Goal: Task Accomplishment & Management: Manage account settings

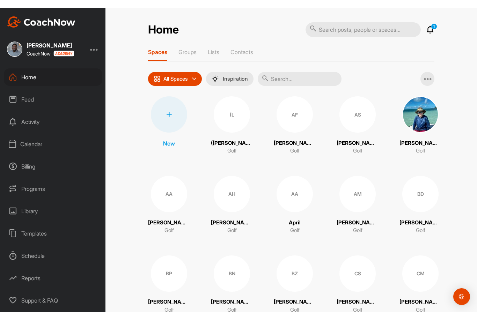
scroll to position [22, 0]
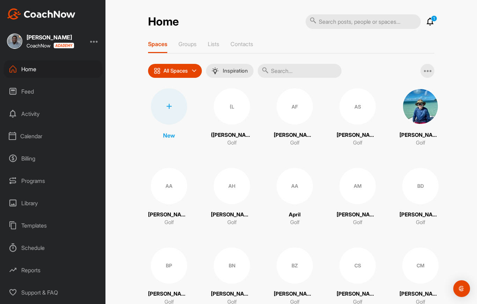
click at [31, 127] on div "Calendar" at bounding box center [53, 135] width 98 height 17
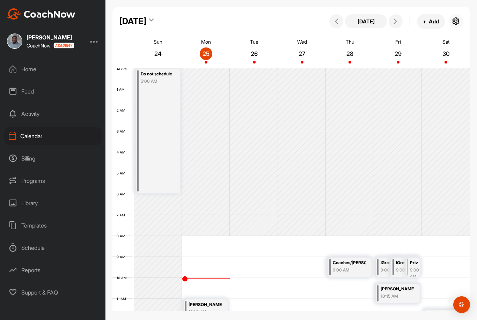
click at [458, 21] on icon "button" at bounding box center [456, 21] width 8 height 8
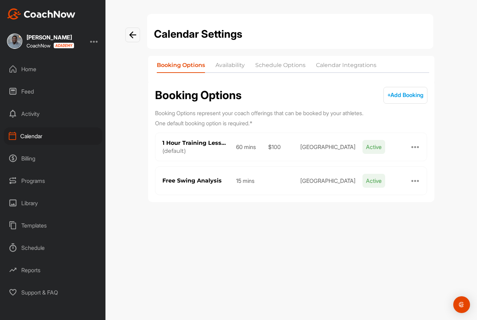
click at [272, 71] on li "Schedule Options" at bounding box center [280, 66] width 50 height 11
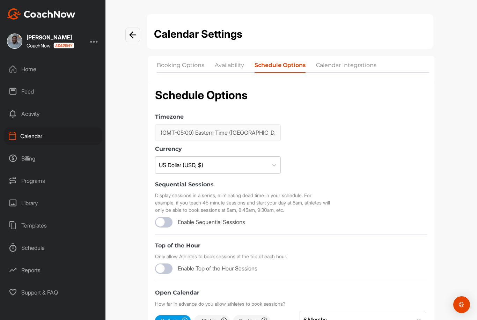
click at [232, 64] on li "Availability" at bounding box center [229, 66] width 29 height 11
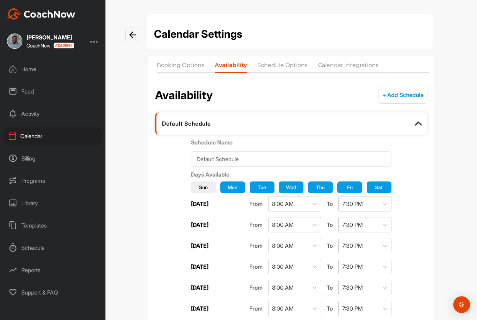
scroll to position [-1, 0]
click at [298, 69] on li "Schedule Options" at bounding box center [282, 66] width 50 height 11
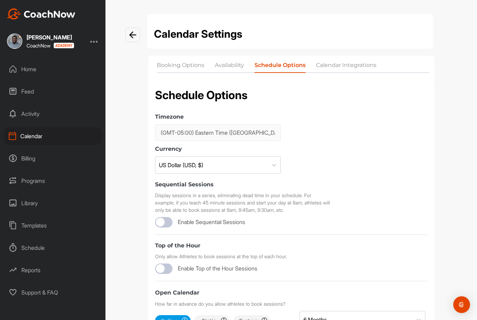
scroll to position [-1, 0]
click at [331, 68] on li "Calendar Integrations" at bounding box center [346, 66] width 60 height 11
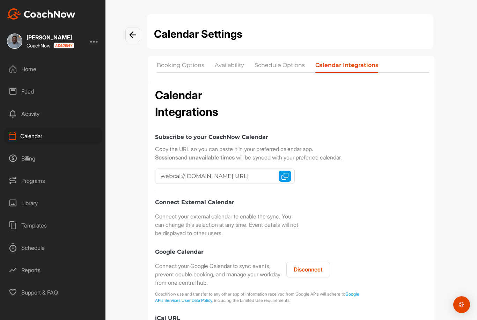
click at [182, 71] on li "Booking Options" at bounding box center [181, 66] width 48 height 11
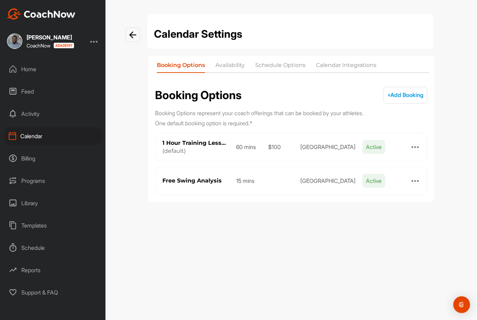
click at [292, 66] on li "Schedule Options" at bounding box center [280, 66] width 50 height 11
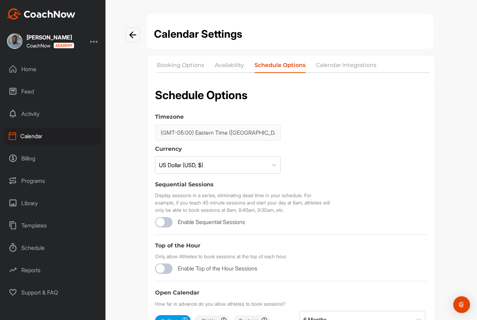
scroll to position [-1, 0]
click at [225, 65] on li "Availability" at bounding box center [229, 66] width 29 height 11
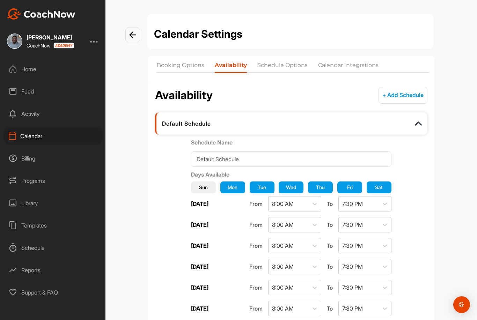
click at [345, 65] on li "Calendar Integrations" at bounding box center [348, 66] width 60 height 11
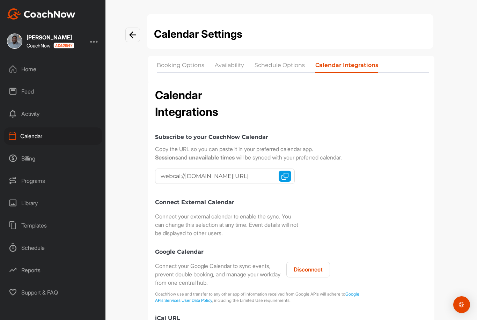
click at [34, 156] on div "Billing" at bounding box center [53, 158] width 98 height 17
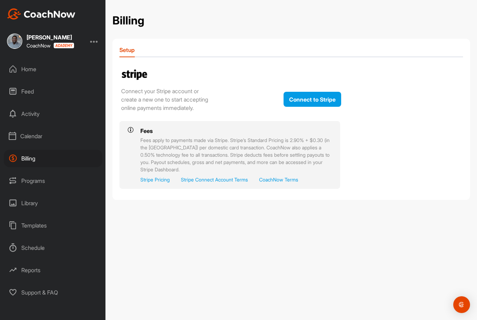
click at [43, 138] on div "Calendar" at bounding box center [53, 135] width 98 height 17
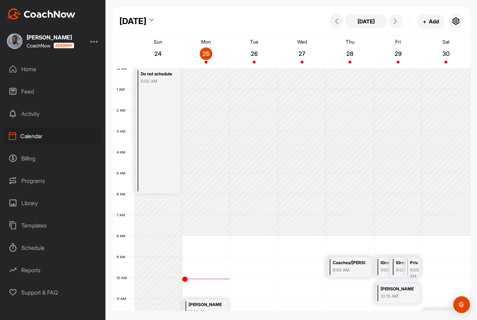
scroll to position [121, 0]
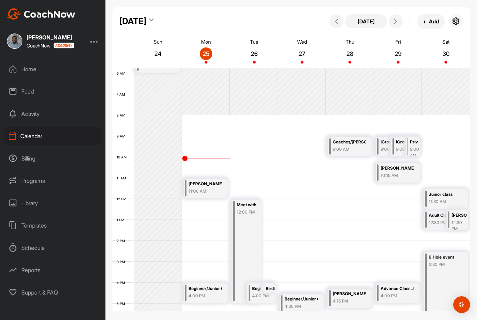
click at [458, 21] on icon "button" at bounding box center [456, 21] width 8 height 8
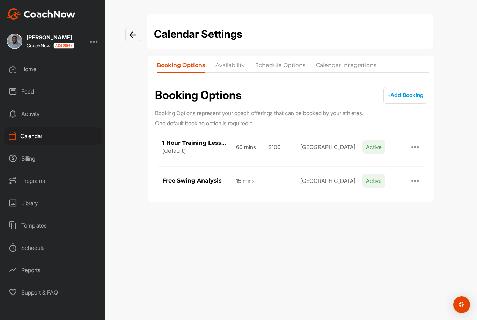
click at [343, 64] on li "Calendar Integrations" at bounding box center [346, 66] width 60 height 11
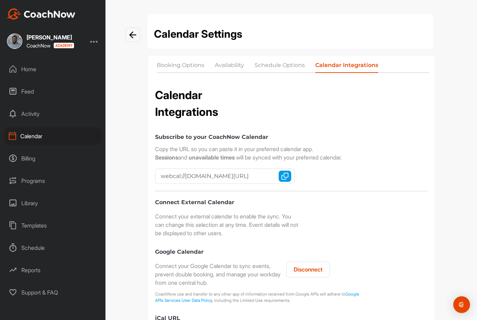
scroll to position [24, 0]
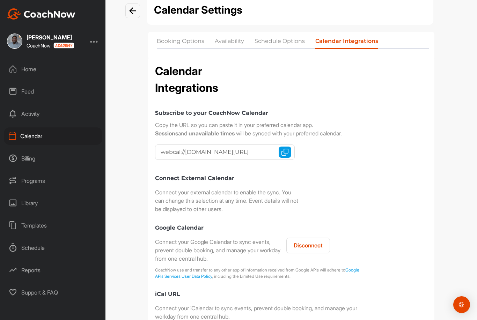
click at [199, 153] on input "webcal://cal.coachnow.io/api/v2/coach_profiles/3283a1d7fad41555b7a36b998b/calen…" at bounding box center [225, 152] width 140 height 15
click at [283, 152] on img "button" at bounding box center [285, 152] width 7 height 7
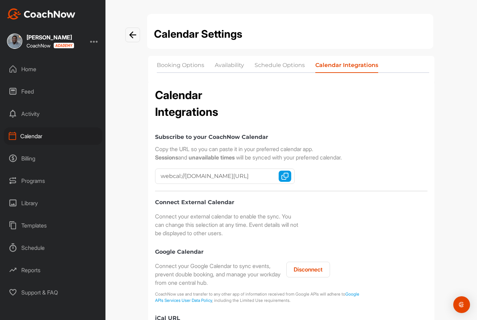
scroll to position [22, 0]
click at [32, 284] on div "Support & FAQ" at bounding box center [53, 292] width 98 height 17
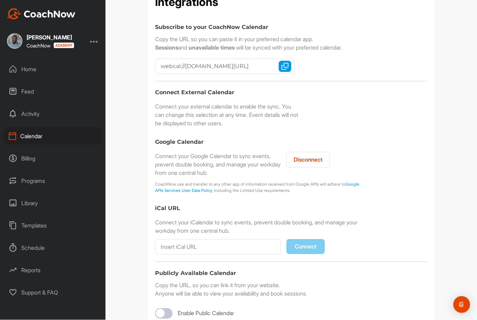
scroll to position [109, 0]
click at [43, 127] on div "Calendar" at bounding box center [53, 135] width 98 height 17
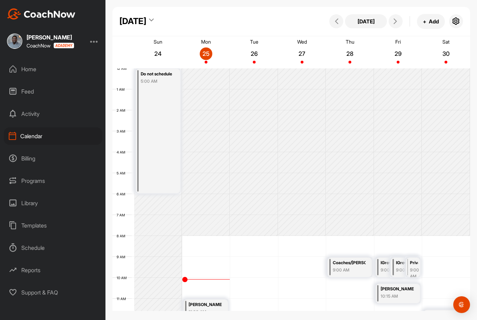
scroll to position [121, 0]
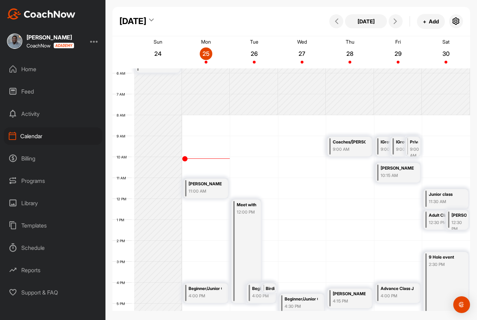
click at [54, 127] on div "Calendar" at bounding box center [53, 135] width 98 height 17
click at [452, 17] on icon "button" at bounding box center [456, 21] width 8 height 8
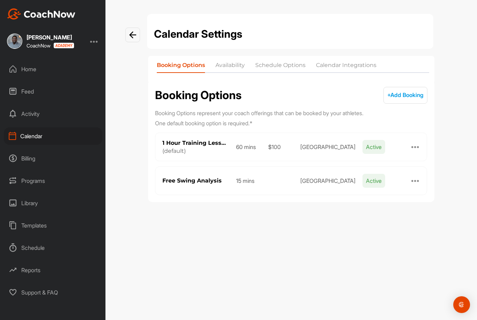
click at [342, 61] on li "Calendar Integrations" at bounding box center [346, 66] width 60 height 11
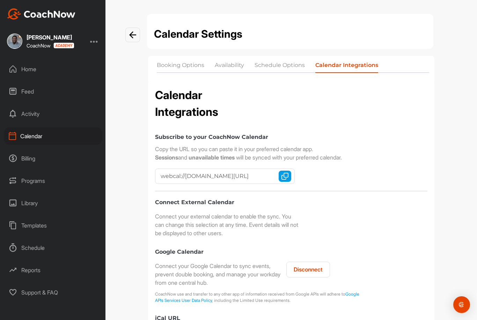
click at [268, 65] on li "Schedule Options" at bounding box center [280, 66] width 50 height 11
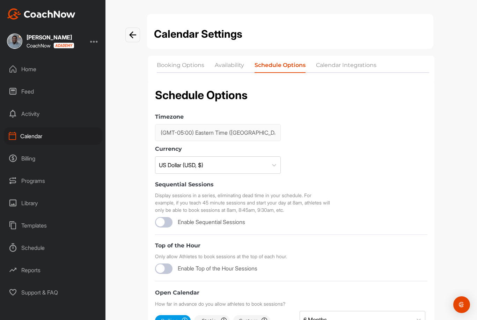
click at [228, 66] on li "Availability" at bounding box center [229, 66] width 29 height 11
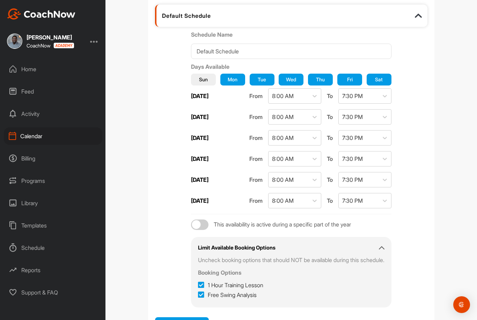
scroll to position [107, 0]
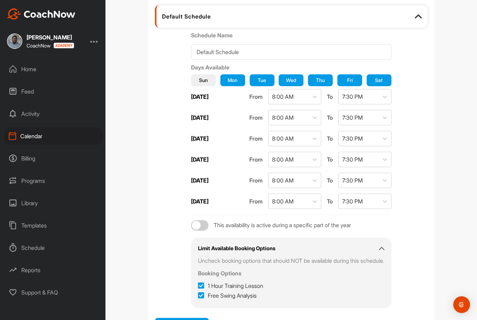
click at [228, 82] on span "Mon" at bounding box center [233, 79] width 10 height 7
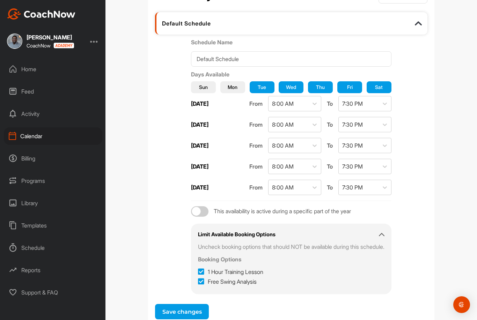
click at [206, 87] on button "Sun" at bounding box center [203, 87] width 25 height 12
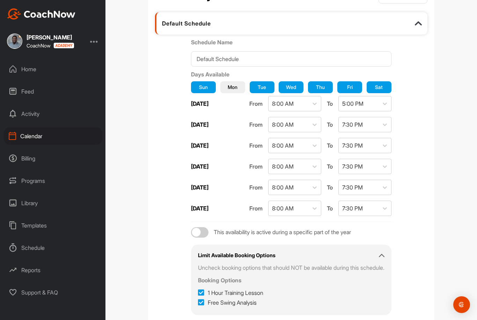
click at [229, 87] on span "Mon" at bounding box center [233, 86] width 10 height 7
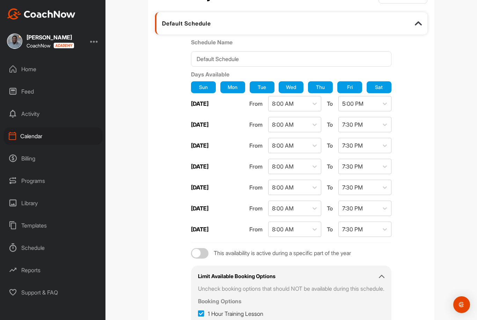
click at [199, 90] on span "Sun" at bounding box center [203, 86] width 9 height 7
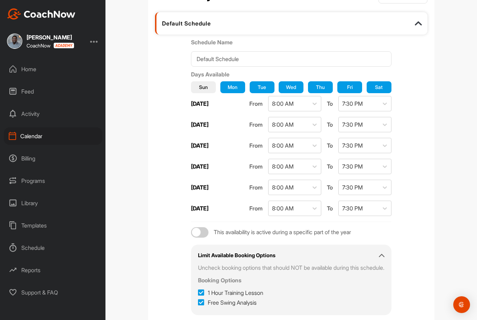
click at [166, 97] on div "Schedule Name Default Schedule Days Available Sun Mon Tue Wed Thu Fri Sat Monda…" at bounding box center [291, 177] width 272 height 278
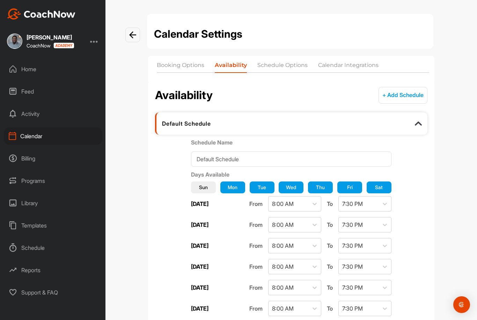
scroll to position [0, 0]
click at [132, 35] on img at bounding box center [132, 34] width 7 height 7
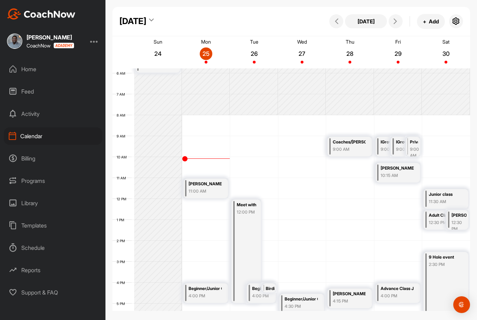
click at [95, 39] on div at bounding box center [94, 41] width 8 height 8
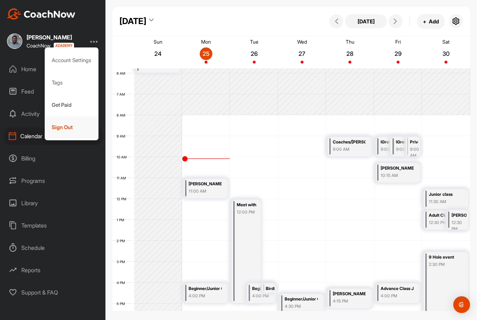
click at [66, 123] on div "Sign Out" at bounding box center [72, 127] width 54 height 22
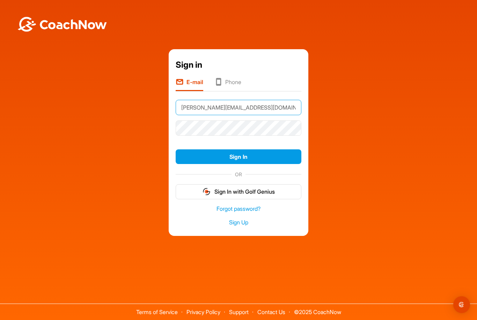
click at [254, 115] on input "Kyle@op36golf.co,m" at bounding box center [239, 107] width 126 height 15
type input "Kyle@op36golf.c"
type input "paul@op36golf.com"
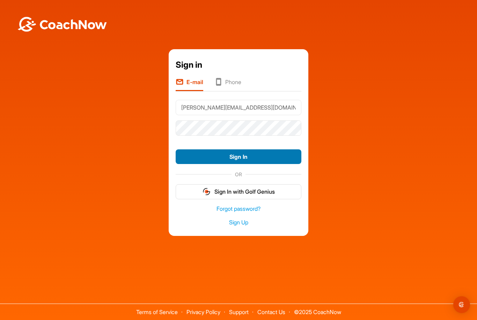
click at [243, 165] on button "Sign In" at bounding box center [239, 156] width 126 height 15
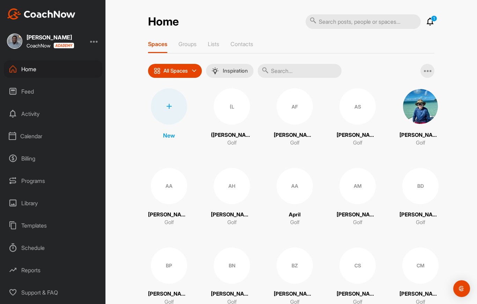
click at [32, 137] on div "Calendar" at bounding box center [53, 135] width 98 height 17
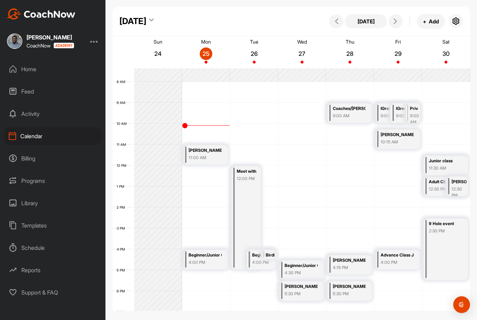
scroll to position [155, 0]
click at [416, 110] on div "Private Lessons for V and [PERSON_NAME] (AKA sisters)" at bounding box center [414, 108] width 9 height 8
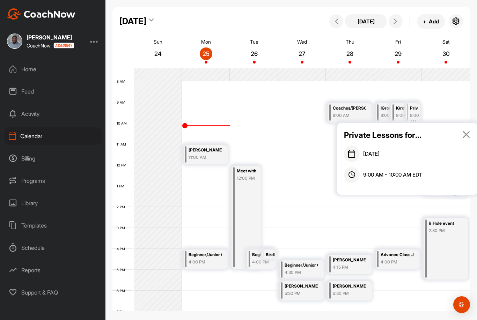
click at [420, 137] on p "Private Lessons for V and [PERSON_NAME] (AKA sisters)" at bounding box center [383, 135] width 79 height 12
click at [465, 135] on icon at bounding box center [466, 135] width 8 height 8
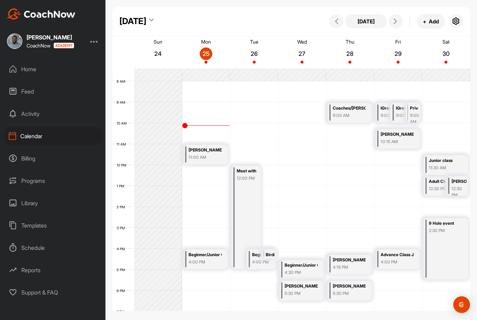
click at [399, 108] on div "IGrow Games Meeting" at bounding box center [406, 108] width 21 height 8
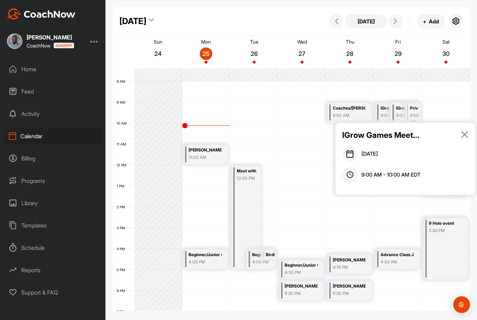
click at [464, 132] on icon at bounding box center [465, 135] width 8 height 8
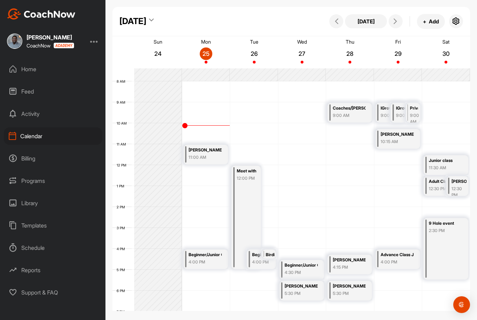
click at [382, 112] on div "IGrow Games Meeting" at bounding box center [391, 108] width 21 height 8
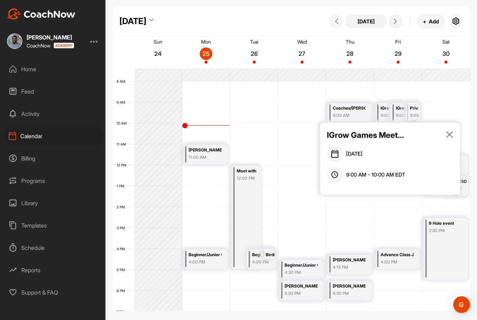
click at [453, 135] on icon at bounding box center [450, 135] width 8 height 8
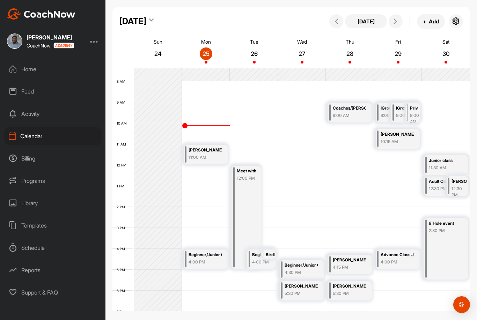
click at [454, 181] on div "[PERSON_NAME] Private Lessons" at bounding box center [459, 182] width 15 height 8
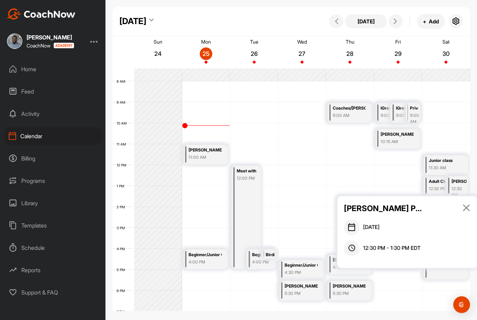
click at [466, 205] on icon at bounding box center [466, 208] width 8 height 8
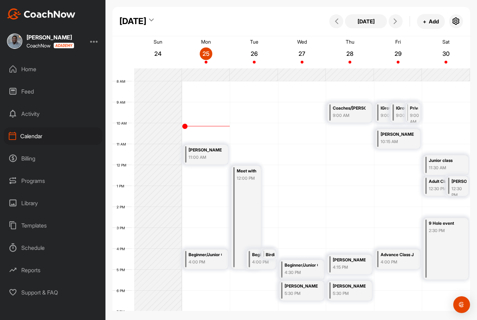
click at [98, 41] on div at bounding box center [94, 41] width 8 height 8
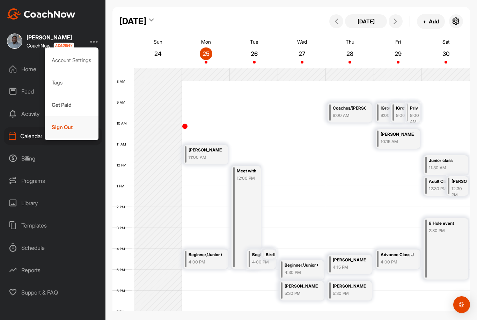
click at [69, 126] on div "Sign Out" at bounding box center [72, 127] width 54 height 22
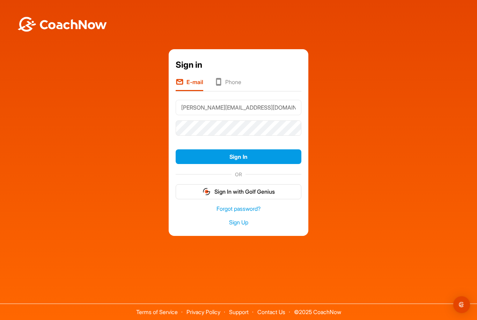
type input "[PERSON_NAME][EMAIL_ADDRESS][DOMAIN_NAME]"
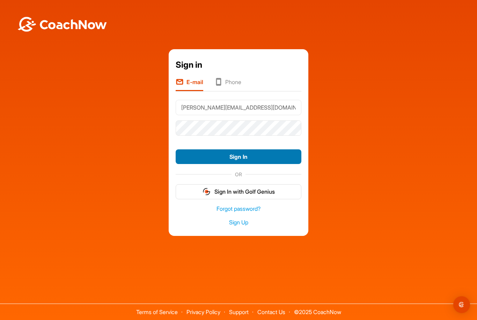
click at [255, 162] on button "Sign In" at bounding box center [239, 156] width 126 height 15
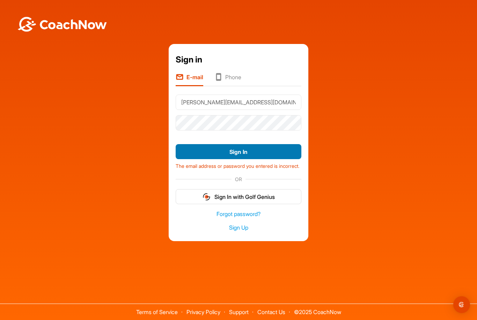
click at [231, 158] on button "Sign In" at bounding box center [239, 151] width 126 height 15
click at [228, 154] on button "Sign In" at bounding box center [239, 151] width 126 height 15
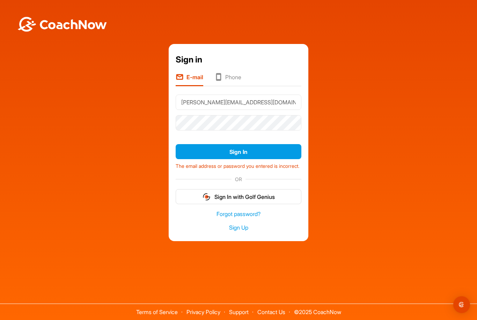
click at [219, 152] on button "Sign In" at bounding box center [239, 151] width 126 height 15
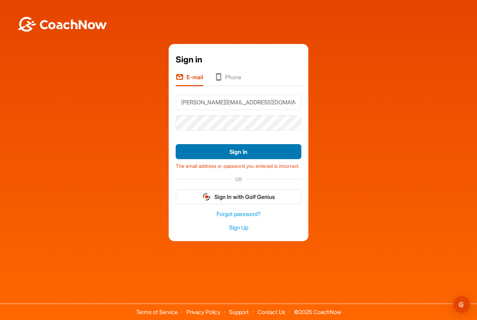
click at [215, 154] on button "Sign In" at bounding box center [239, 151] width 126 height 15
click at [233, 158] on button "Sign In" at bounding box center [239, 151] width 126 height 15
click at [242, 159] on button "Sign In" at bounding box center [239, 151] width 126 height 15
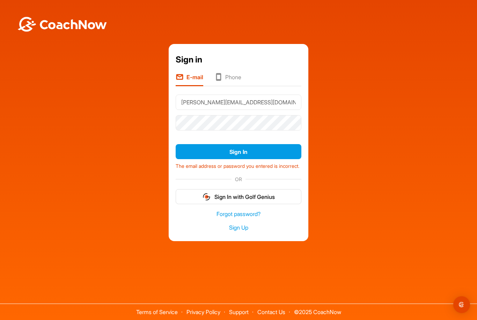
click at [237, 159] on button "Sign In" at bounding box center [239, 151] width 126 height 15
click at [238, 108] on input "[PERSON_NAME][EMAIL_ADDRESS][DOMAIN_NAME]" at bounding box center [239, 102] width 126 height 15
type input "[EMAIL_ADDRESS][DOMAIN_NAME]"
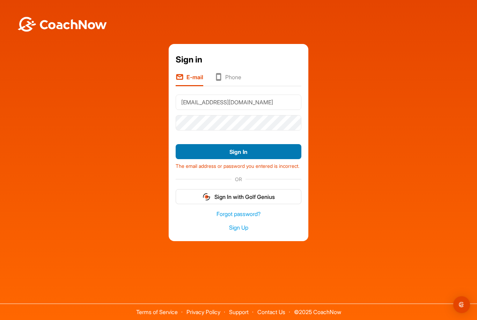
click at [240, 159] on button "Sign In" at bounding box center [239, 151] width 126 height 15
